Goal: Find specific page/section: Find specific page/section

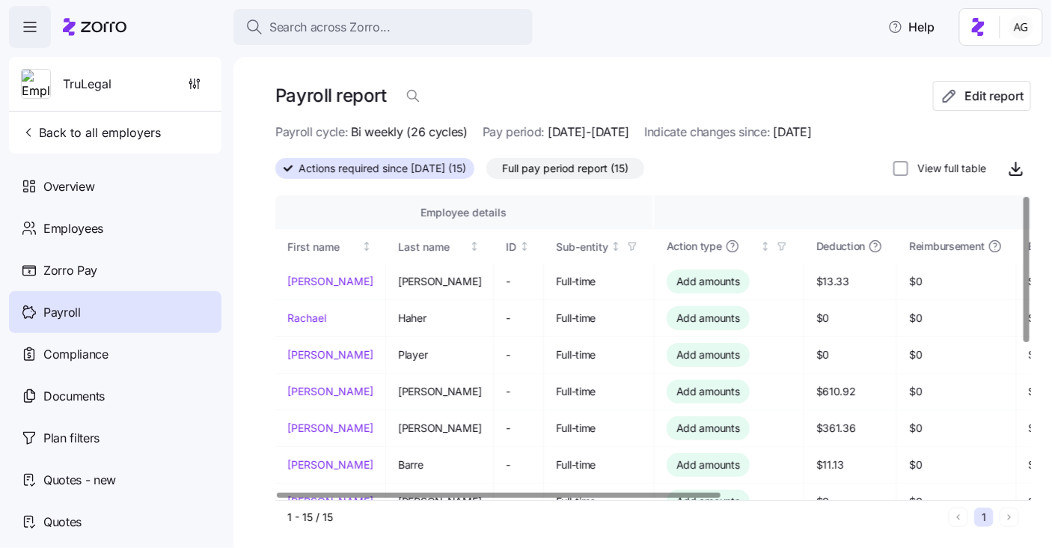
click at [92, 88] on span "TruLegal" at bounding box center [87, 84] width 49 height 19
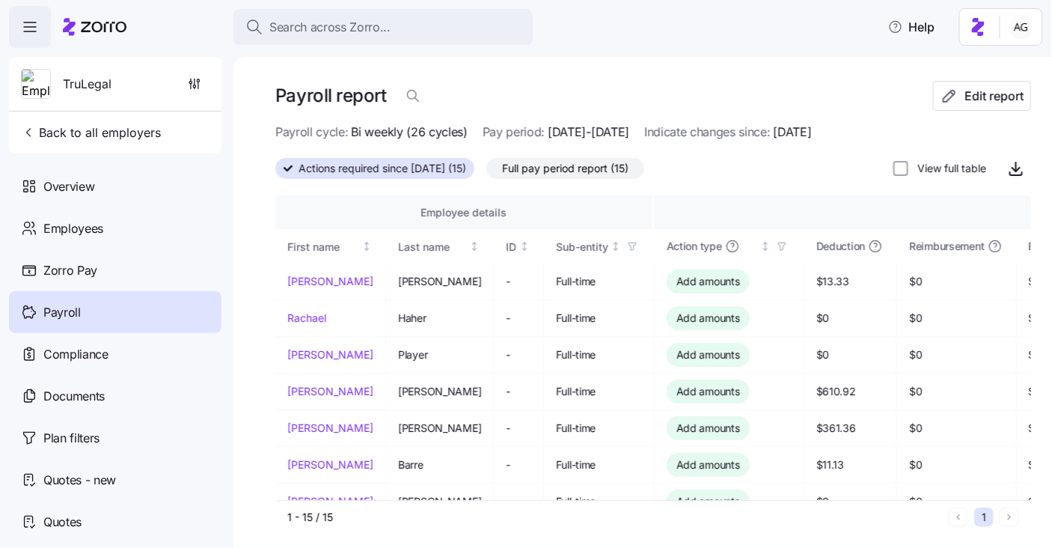
click at [94, 43] on div at bounding box center [95, 27] width 64 height 42
